Goal: Complete application form

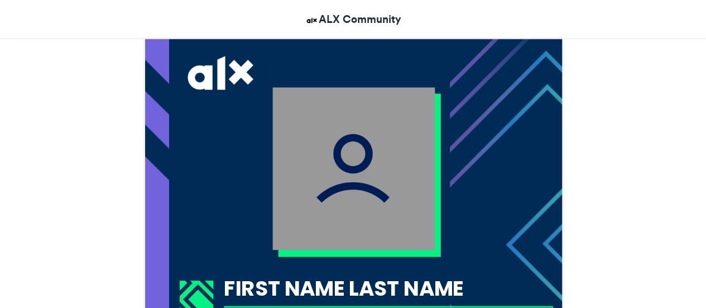
scroll to position [315, 0]
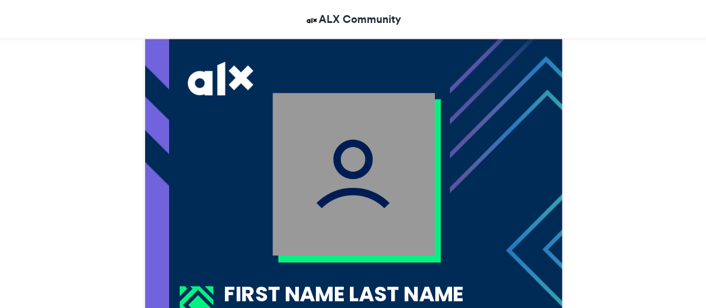
click at [367, 188] on img at bounding box center [353, 174] width 162 height 162
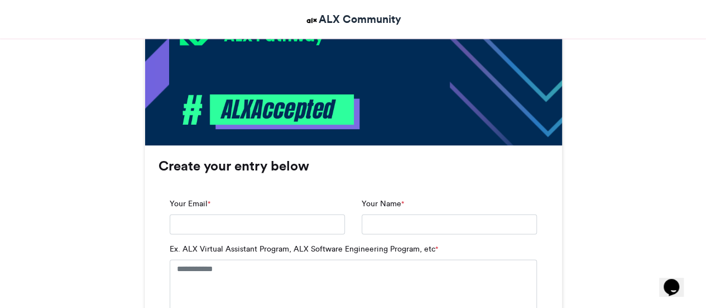
scroll to position [631, 0]
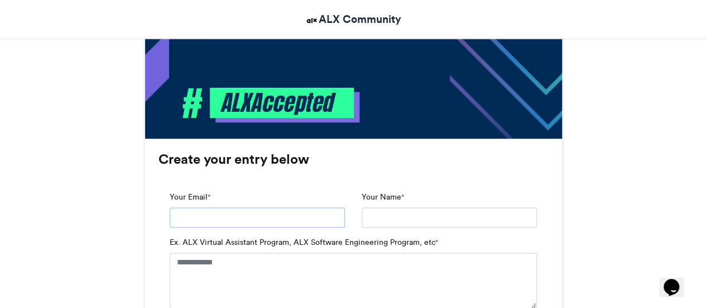
click at [314, 213] on input "Your Email *" at bounding box center [257, 217] width 175 height 20
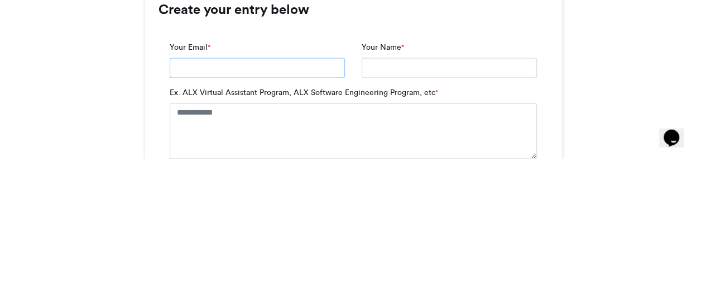
click at [308, 219] on input "Your Email *" at bounding box center [257, 217] width 175 height 20
type input "**********"
click at [426, 218] on input "Your Name *" at bounding box center [449, 217] width 175 height 20
type input "**********"
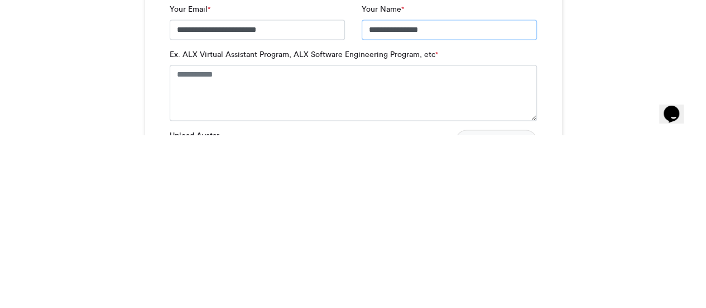
scroll to position [646, 0]
click at [437, 252] on textarea "Ex. ALX Virtual Assistant Program, ALX Software Engineering Program, etc *" at bounding box center [353, 265] width 367 height 56
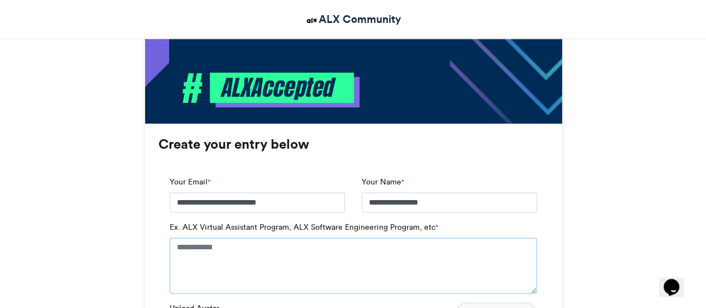
click at [349, 250] on textarea "Ex. ALX Virtual Assistant Program, ALX Software Engineering Program, etc *" at bounding box center [353, 265] width 367 height 56
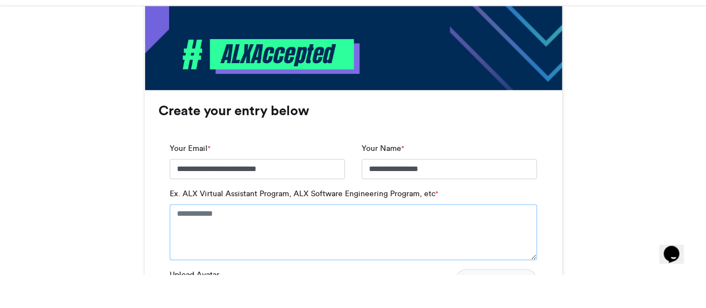
scroll to position [670, 0]
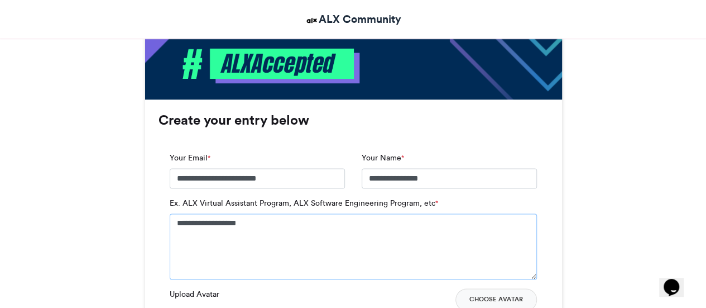
type textarea "**********"
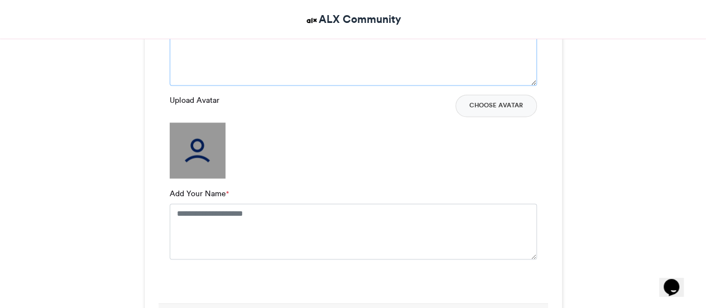
scroll to position [852, 0]
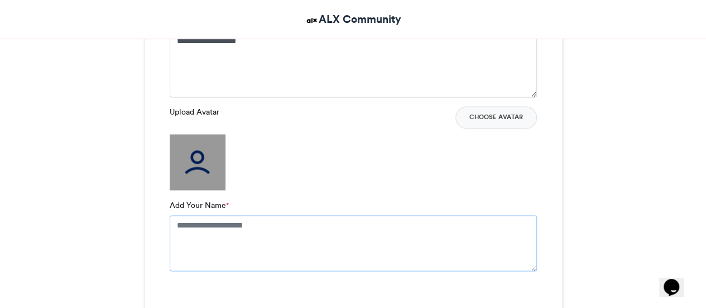
click at [275, 243] on textarea "Add Your Name *" at bounding box center [353, 243] width 367 height 56
type textarea "**********"
click at [201, 181] on img at bounding box center [198, 162] width 56 height 56
click at [492, 116] on button "Choose Avatar" at bounding box center [497, 117] width 82 height 22
click at [490, 117] on button "Choose Avatar" at bounding box center [497, 117] width 82 height 22
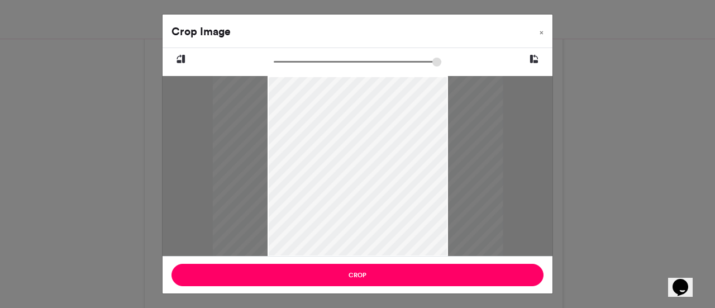
type input "******"
drag, startPoint x: 277, startPoint y: 60, endPoint x: 199, endPoint y: 59, distance: 78.7
click at [274, 59] on input "zoom" at bounding box center [357, 61] width 167 height 11
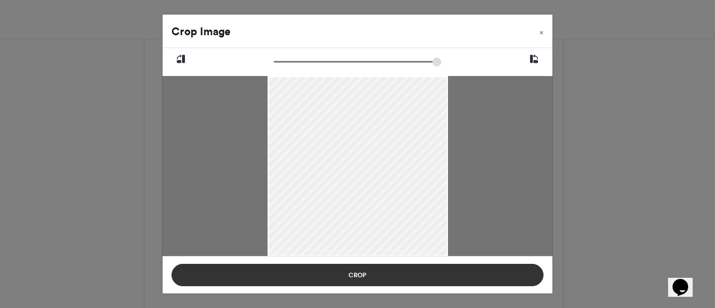
click at [429, 273] on button "Crop" at bounding box center [357, 274] width 372 height 22
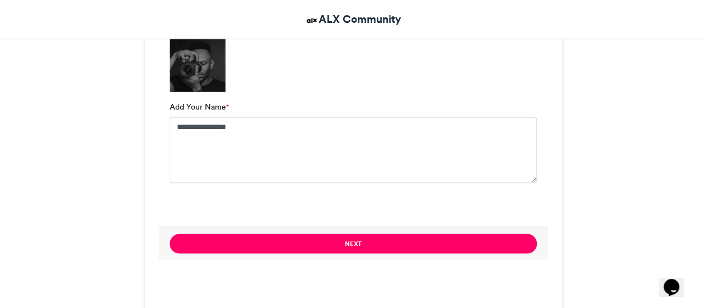
scroll to position [941, 0]
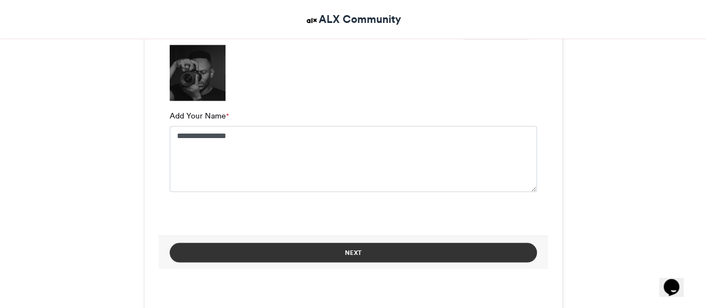
click at [450, 246] on button "Next" at bounding box center [353, 252] width 367 height 20
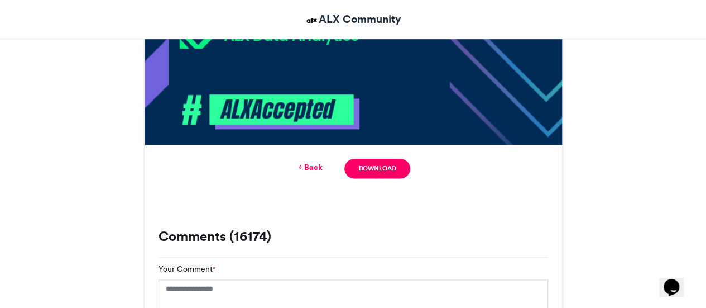
scroll to position [639, 0]
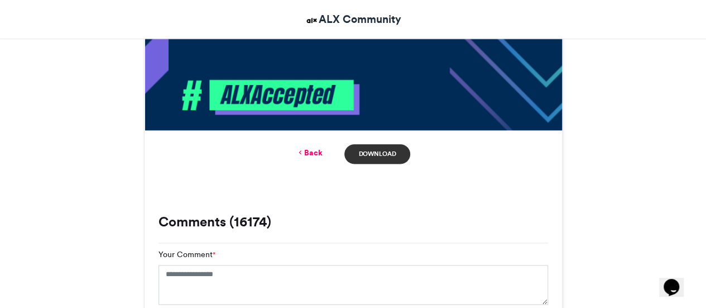
click at [389, 152] on link "Download" at bounding box center [376, 154] width 65 height 20
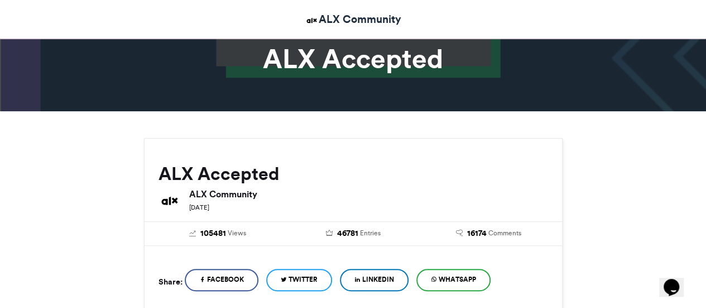
scroll to position [0, 0]
